Goal: Information Seeking & Learning: Check status

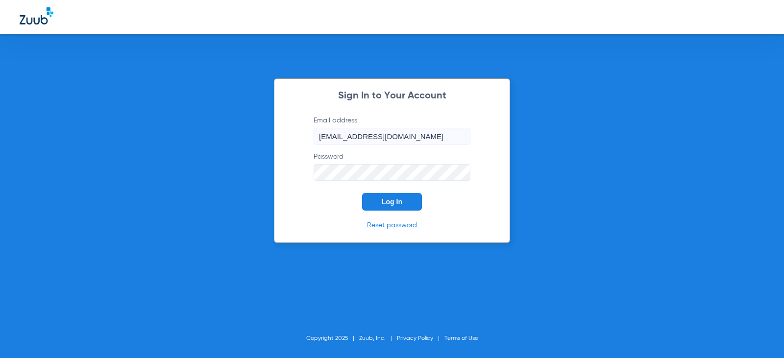
click at [376, 200] on button "Log In" at bounding box center [392, 202] width 60 height 18
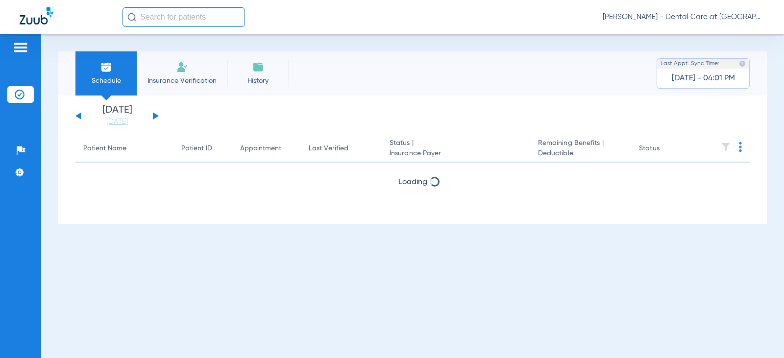
click at [194, 17] on input "text" at bounding box center [183, 17] width 122 height 20
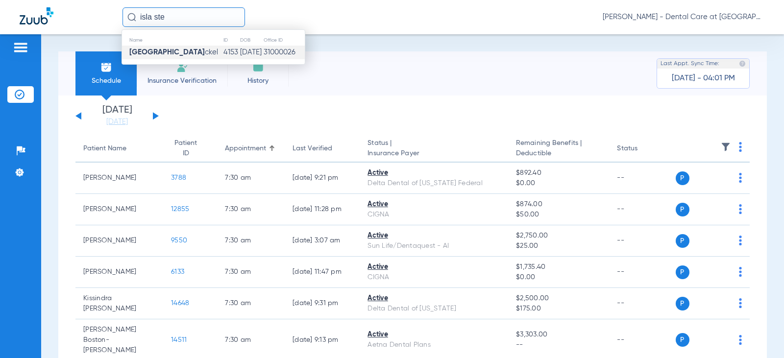
click at [223, 54] on td "4153" at bounding box center [231, 53] width 17 height 14
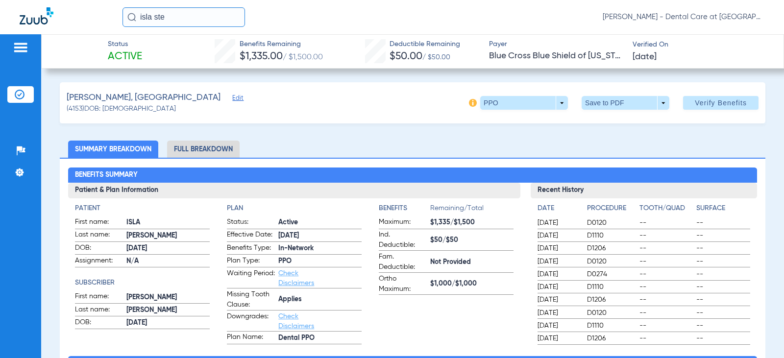
click at [185, 154] on li "Full Breakdown" at bounding box center [203, 149] width 72 height 17
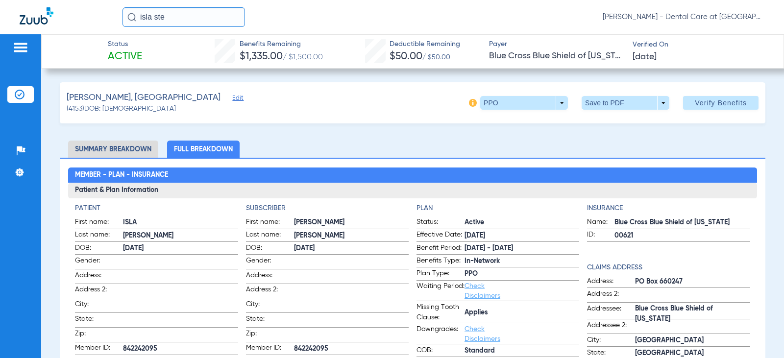
drag, startPoint x: 185, startPoint y: 18, endPoint x: 83, endPoint y: 18, distance: 101.9
click at [83, 18] on div "isla ste [PERSON_NAME] - Dental Care at [GEOGRAPHIC_DATA]" at bounding box center [392, 17] width 784 height 34
click at [203, 18] on input "[PERSON_NAME]" at bounding box center [183, 17] width 122 height 20
type input "[PERSON_NAME]"
click at [203, 16] on input "[PERSON_NAME]" at bounding box center [183, 17] width 122 height 20
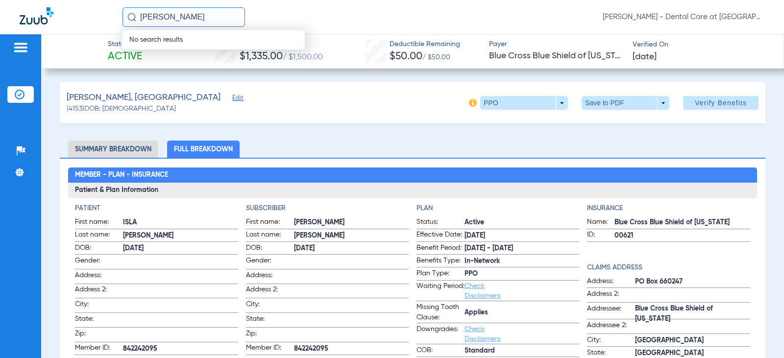
click at [203, 16] on input "[PERSON_NAME]" at bounding box center [183, 17] width 122 height 20
click at [215, 15] on input "text" at bounding box center [183, 17] width 122 height 20
click at [203, 46] on td "3569" at bounding box center [214, 53] width 22 height 14
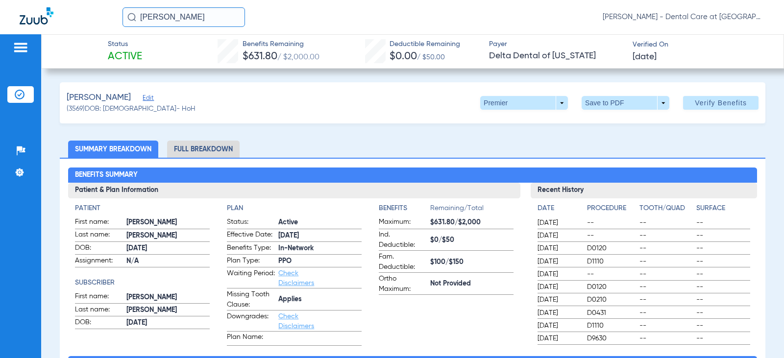
click at [209, 151] on li "Full Breakdown" at bounding box center [203, 149] width 72 height 17
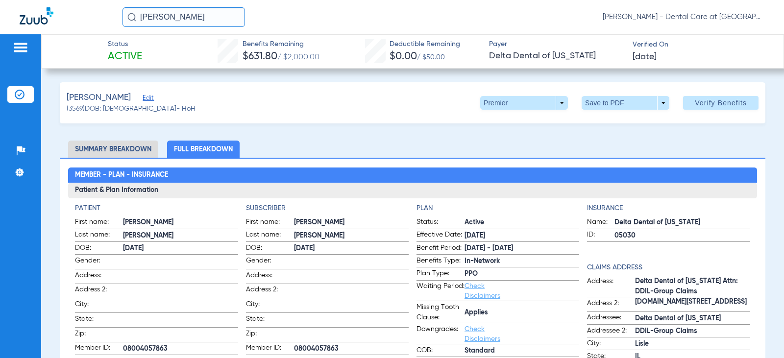
drag, startPoint x: 193, startPoint y: 17, endPoint x: 93, endPoint y: 17, distance: 100.4
click at [93, 17] on div "[PERSON_NAME] [PERSON_NAME] - Dental Care at [GEOGRAPHIC_DATA]" at bounding box center [392, 17] width 784 height 34
click at [199, 20] on input "[PERSON_NAME]" at bounding box center [183, 17] width 122 height 20
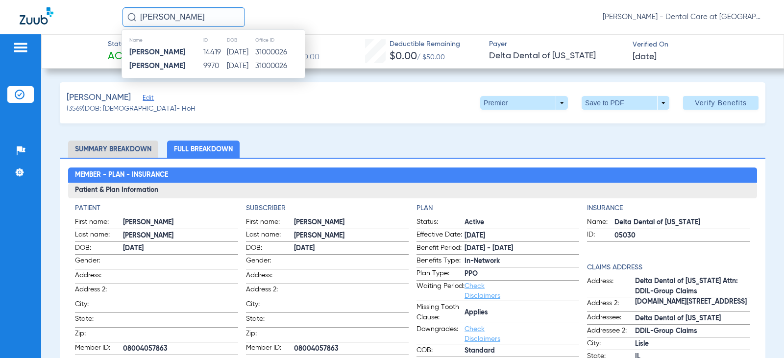
type input "[PERSON_NAME]"
click at [226, 53] on td "[DATE]" at bounding box center [240, 53] width 28 height 14
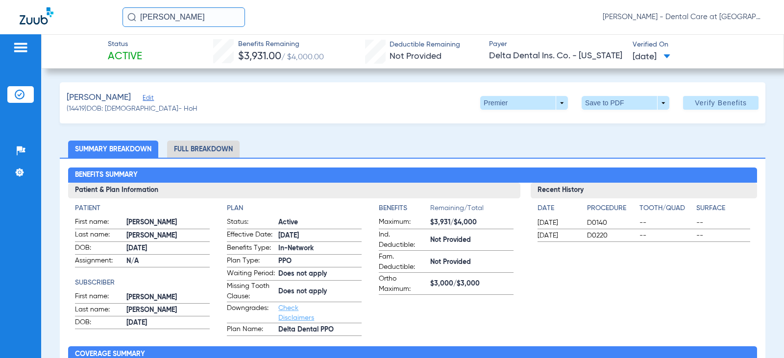
drag, startPoint x: 233, startPoint y: 152, endPoint x: 134, endPoint y: 154, distance: 99.0
click at [232, 152] on li "Full Breakdown" at bounding box center [203, 149] width 72 height 17
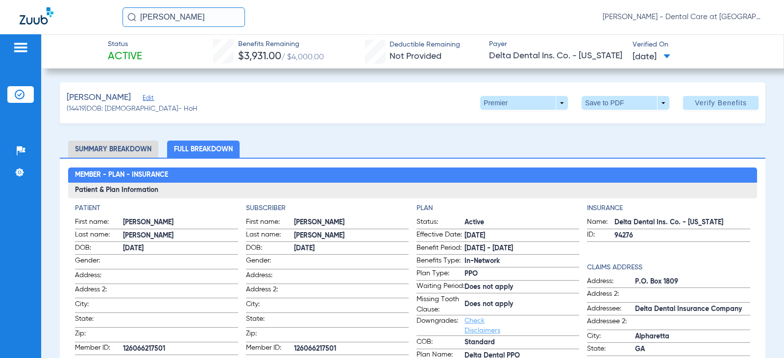
drag, startPoint x: 210, startPoint y: 16, endPoint x: -46, endPoint y: 25, distance: 255.9
click at [0, 25] on html "[PERSON_NAME] [PERSON_NAME] - Dental Care at [GEOGRAPHIC_DATA] Patients Insuran…" at bounding box center [392, 179] width 784 height 358
click at [165, 17] on input "text" at bounding box center [183, 17] width 122 height 20
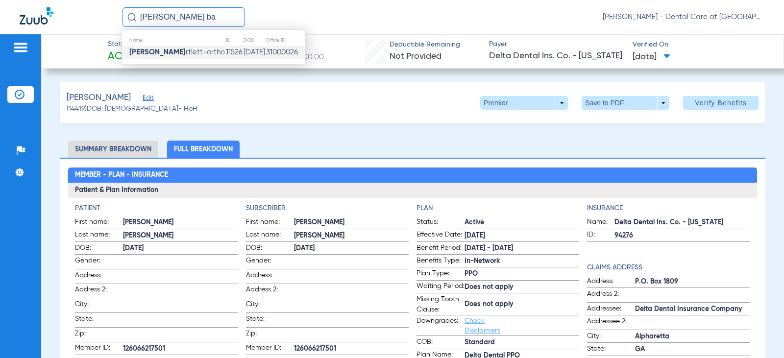
click at [181, 56] on span "[PERSON_NAME] rtlett-ortho" at bounding box center [177, 51] width 96 height 7
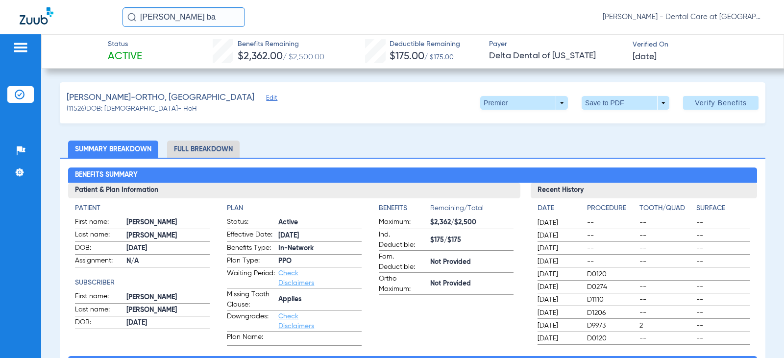
click at [208, 145] on li "Full Breakdown" at bounding box center [203, 149] width 72 height 17
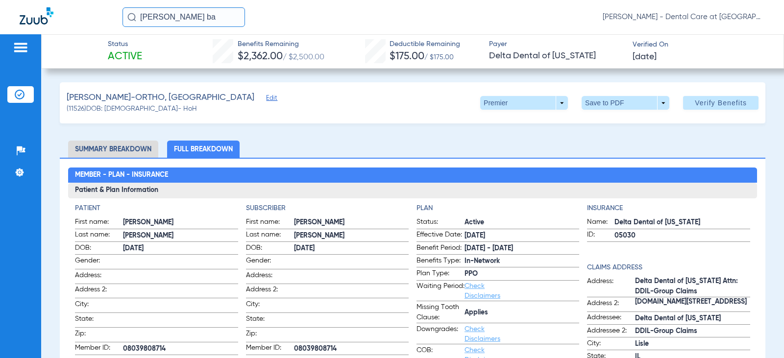
drag, startPoint x: 193, startPoint y: 17, endPoint x: 22, endPoint y: 20, distance: 171.5
click at [22, 20] on div "[PERSON_NAME] ba [PERSON_NAME] - Dental Care at [GEOGRAPHIC_DATA]" at bounding box center [392, 17] width 784 height 34
click at [205, 16] on input "[PERSON_NAME]" at bounding box center [183, 17] width 122 height 20
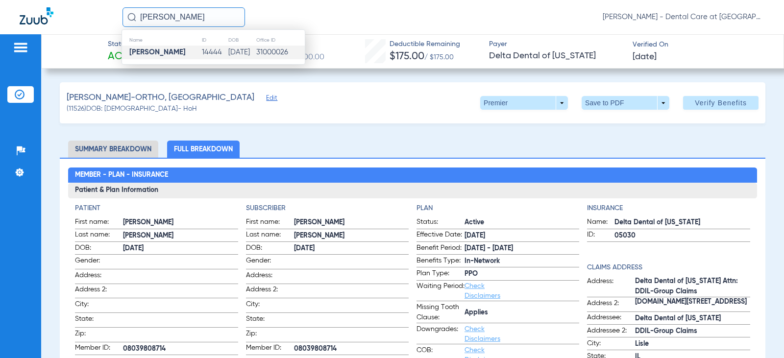
click at [203, 51] on td "14444" at bounding box center [214, 53] width 26 height 14
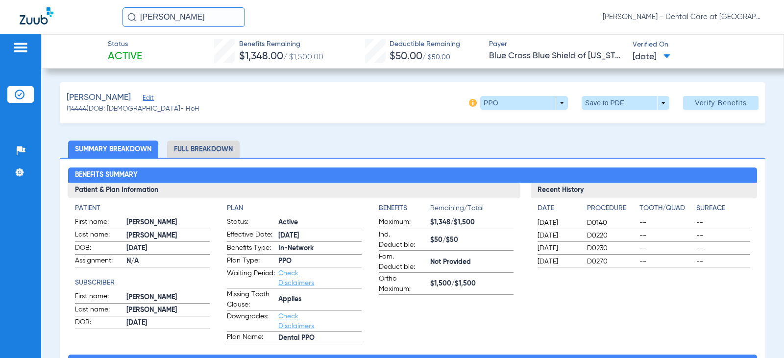
click at [212, 153] on li "Full Breakdown" at bounding box center [203, 149] width 72 height 17
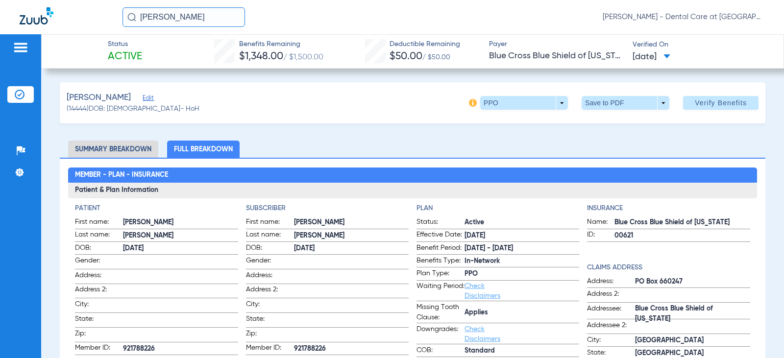
drag, startPoint x: 199, startPoint y: 19, endPoint x: 96, endPoint y: 29, distance: 102.9
click at [98, 29] on div "[PERSON_NAME] [PERSON_NAME] - Dental Care at [GEOGRAPHIC_DATA]" at bounding box center [392, 17] width 784 height 34
click at [205, 13] on input "[PERSON_NAME]" at bounding box center [183, 17] width 122 height 20
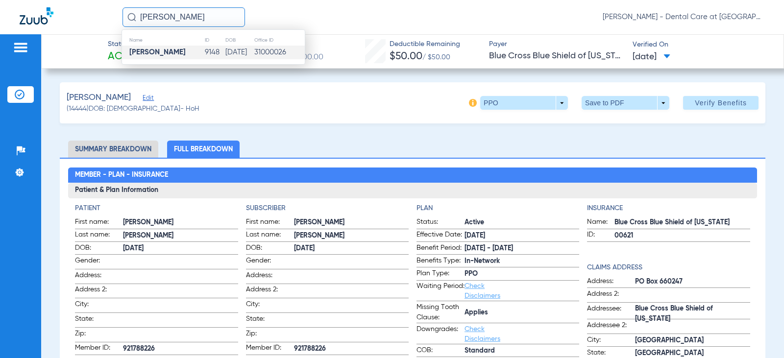
click at [204, 50] on td "9148" at bounding box center [214, 53] width 20 height 14
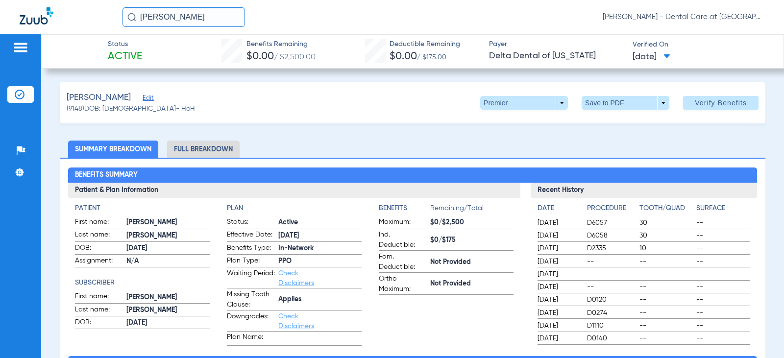
click at [219, 150] on li "Full Breakdown" at bounding box center [203, 149] width 72 height 17
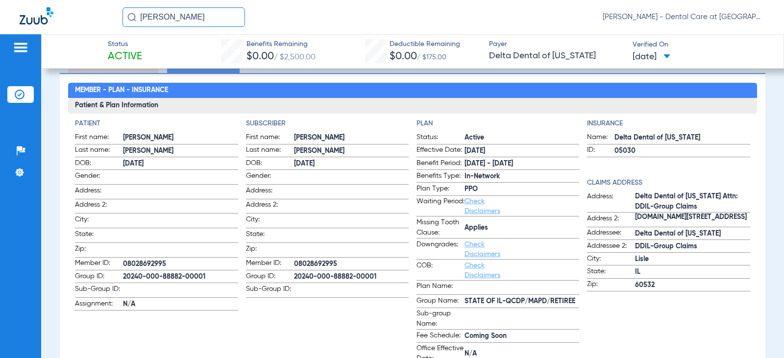
scroll to position [98, 0]
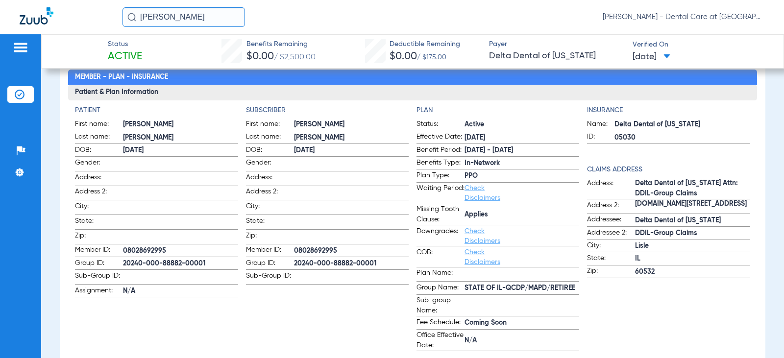
drag, startPoint x: 217, startPoint y: 18, endPoint x: 59, endPoint y: 17, distance: 158.7
click at [60, 17] on div "[PERSON_NAME] [PERSON_NAME] - Dental Care at [GEOGRAPHIC_DATA]" at bounding box center [392, 17] width 784 height 34
click at [201, 15] on input "[PERSON_NAME] sex" at bounding box center [183, 17] width 122 height 20
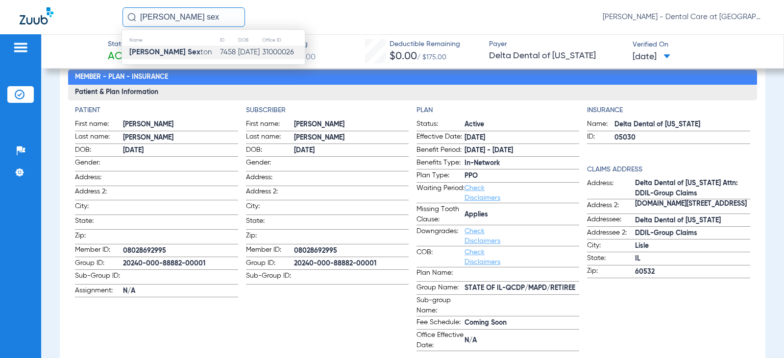
click at [219, 50] on td "7458" at bounding box center [228, 53] width 18 height 14
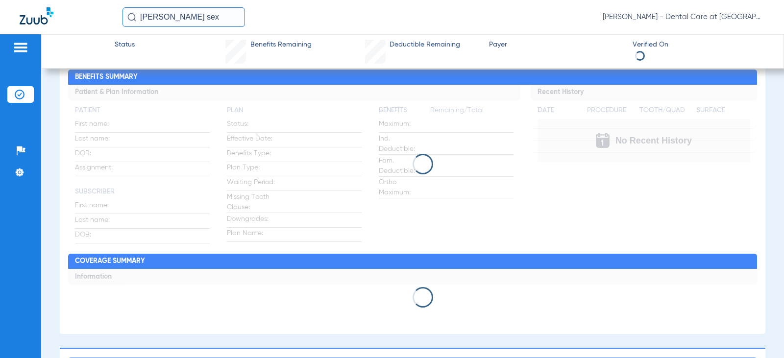
click at [214, 18] on input "[PERSON_NAME] sex" at bounding box center [183, 17] width 122 height 20
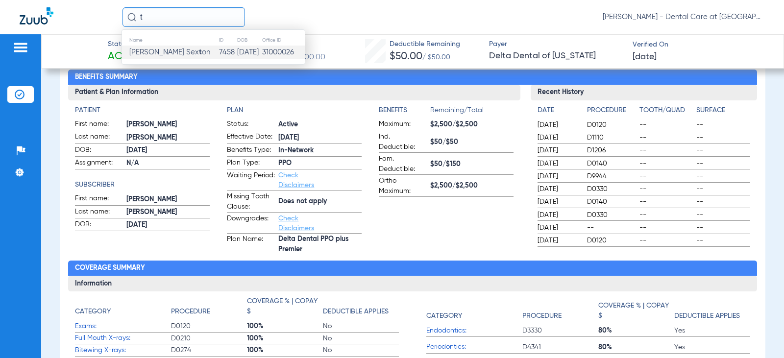
type input "t"
click at [178, 52] on span "[PERSON_NAME] Sex t on" at bounding box center [169, 51] width 81 height 7
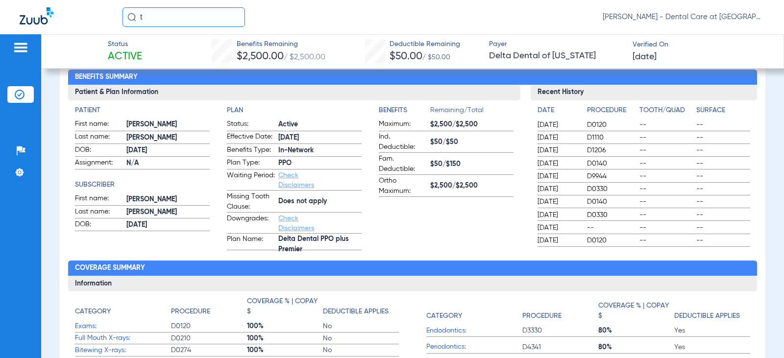
drag, startPoint x: 176, startPoint y: 13, endPoint x: 29, endPoint y: 13, distance: 147.4
click at [36, 12] on div "t [PERSON_NAME] - Dental Care at [GEOGRAPHIC_DATA]" at bounding box center [392, 17] width 784 height 34
click at [149, 19] on input "text" at bounding box center [183, 17] width 122 height 20
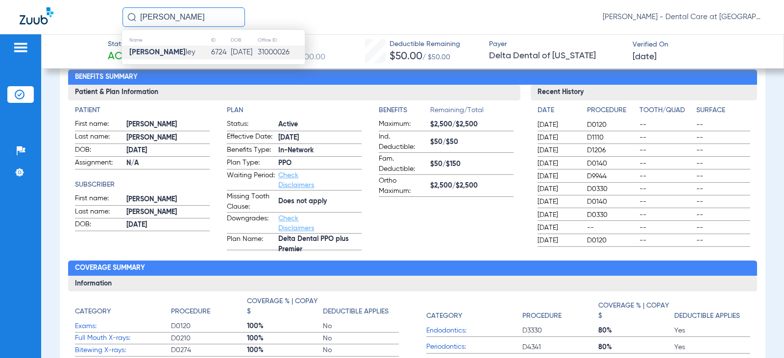
type input "[PERSON_NAME]"
click at [176, 46] on td "[PERSON_NAME] [PERSON_NAME]" at bounding box center [166, 53] width 89 height 14
